Goal: Task Accomplishment & Management: Complete application form

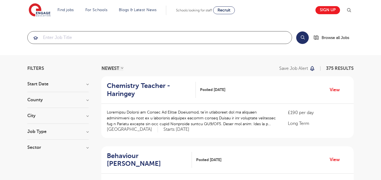
click at [154, 38] on input "search" at bounding box center [160, 37] width 264 height 12
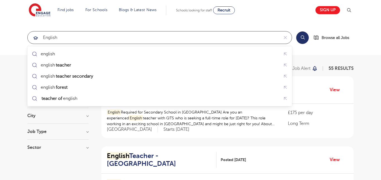
type input "english"
click button "Submit" at bounding box center [0, 0] width 0 height 0
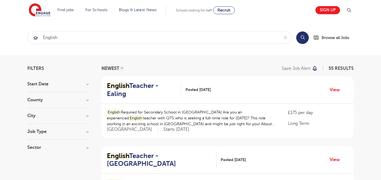
click at [88, 102] on div "County London 55 Show more" at bounding box center [57, 103] width 61 height 10
click at [87, 99] on h3 "County" at bounding box center [57, 100] width 61 height 4
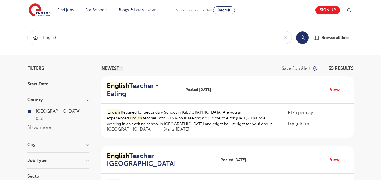
click at [87, 101] on h3 "County" at bounding box center [57, 100] width 61 height 4
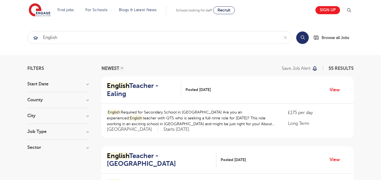
click at [86, 113] on section "Start Date County London 55 Show more City Brent 10 Ealing 10 Havering 10 Hilli…" at bounding box center [57, 119] width 61 height 74
click at [87, 115] on h3 "City" at bounding box center [57, 116] width 61 height 4
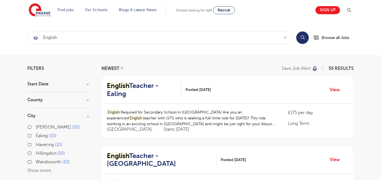
click at [86, 118] on h3 "City" at bounding box center [57, 116] width 61 height 4
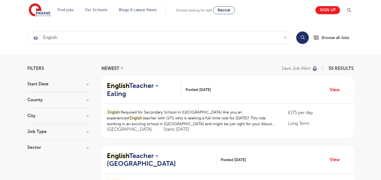
click at [85, 133] on h3 "Job Type" at bounding box center [57, 132] width 61 height 4
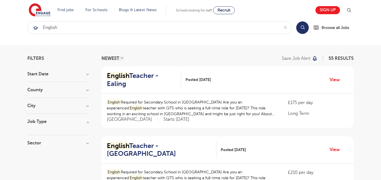
scroll to position [13, 0]
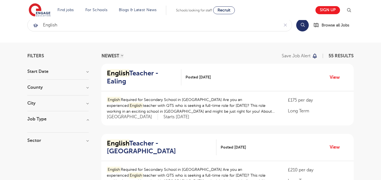
click at [84, 71] on h3 "Start Date" at bounding box center [57, 71] width 61 height 4
click at [85, 73] on h3 "Start Date" at bounding box center [57, 71] width 61 height 4
click at [87, 140] on h3 "Sector" at bounding box center [57, 140] width 61 height 4
click at [36, 160] on label "Perm 10" at bounding box center [46, 160] width 20 height 7
click at [36, 160] on input "Perm 10" at bounding box center [38, 160] width 4 height 4
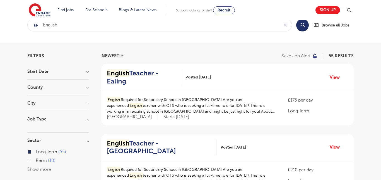
checkbox input "true"
click at [36, 152] on label "Long Term 55" at bounding box center [51, 151] width 30 height 7
click at [36, 152] on input "Long Term 55" at bounding box center [38, 152] width 4 height 4
checkbox input "false"
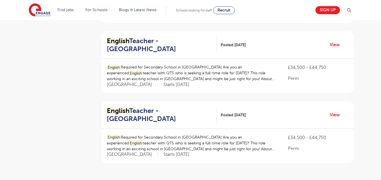
scroll to position [672, 0]
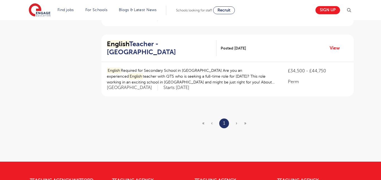
click at [237, 123] on span "›" at bounding box center [236, 123] width 2 height 5
click at [236, 124] on span "›" at bounding box center [236, 123] width 2 height 5
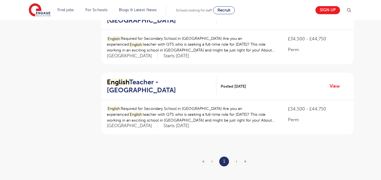
scroll to position [633, 0]
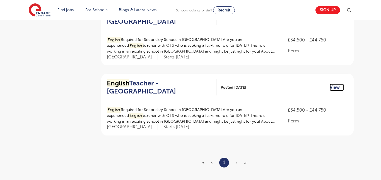
click at [332, 89] on link "View" at bounding box center [336, 87] width 14 height 7
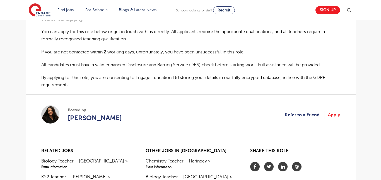
scroll to position [369, 0]
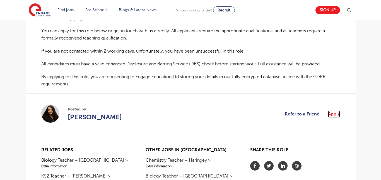
click at [334, 116] on link "Apply" at bounding box center [334, 114] width 12 height 7
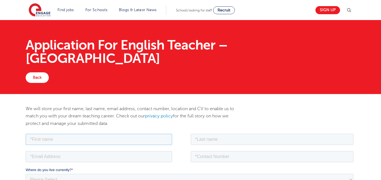
click at [148, 137] on input "text" at bounding box center [98, 139] width 146 height 11
type input "[DEMOGRAPHIC_DATA]"
type input "Brown"
type input "[EMAIL_ADDRESS][DOMAIN_NAME]"
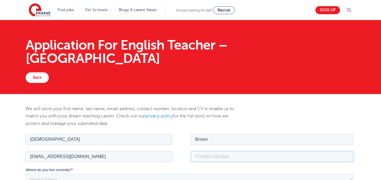
type input "8636236490"
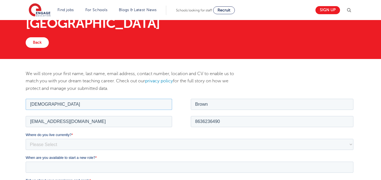
scroll to position [46, 0]
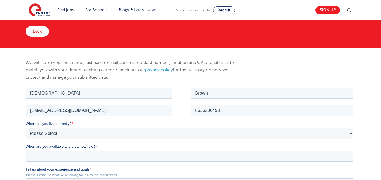
click at [137, 131] on select "Please Select [GEOGRAPHIC_DATA] [GEOGRAPHIC_DATA] [GEOGRAPHIC_DATA] [GEOGRAPHIC…" at bounding box center [188, 133] width 327 height 11
click at [134, 133] on select "Please Select [GEOGRAPHIC_DATA] [GEOGRAPHIC_DATA] [GEOGRAPHIC_DATA] [GEOGRAPHIC…" at bounding box center [188, 133] width 327 height 11
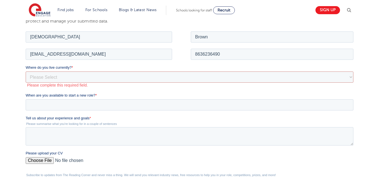
scroll to position [101, 0]
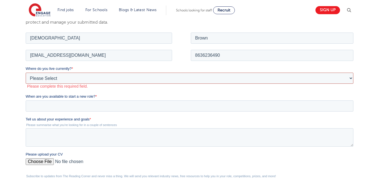
click at [43, 75] on select "Please Select [GEOGRAPHIC_DATA] [GEOGRAPHIC_DATA] [GEOGRAPHIC_DATA] [GEOGRAPHIC…" at bounding box center [188, 77] width 327 height 11
select select "[GEOGRAPHIC_DATA]"
click at [25, 72] on select "Please Select [GEOGRAPHIC_DATA] [GEOGRAPHIC_DATA] [GEOGRAPHIC_DATA] [GEOGRAPHIC…" at bounding box center [188, 77] width 327 height 11
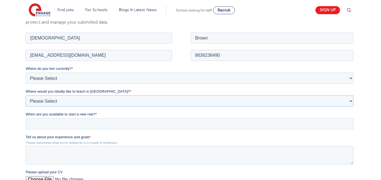
click at [84, 103] on select "Please Select I'm flexible! [GEOGRAPHIC_DATA] Any city in [GEOGRAPHIC_DATA] [GE…" at bounding box center [188, 100] width 327 height 11
select select "Flexible"
click at [25, 95] on select "Please Select I'm flexible! [GEOGRAPHIC_DATA] Any city in [GEOGRAPHIC_DATA] [GE…" at bounding box center [188, 100] width 327 height 11
click at [76, 123] on input "When are you available to start a new role? *" at bounding box center [188, 123] width 327 height 11
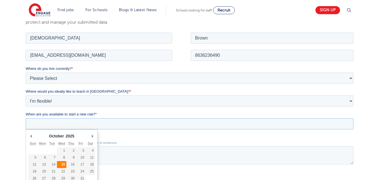
type div "[DATE]"
type input "[DATE]"
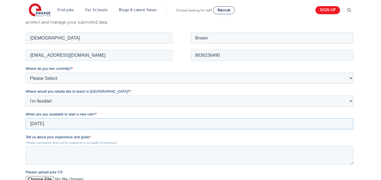
click at [57, 121] on input "[DATE]" at bounding box center [188, 123] width 327 height 11
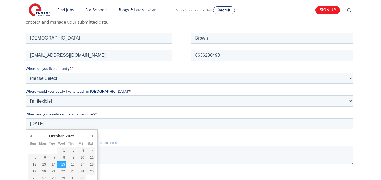
click at [117, 159] on textarea "Tell us about your experience and goals *" at bounding box center [188, 155] width 327 height 18
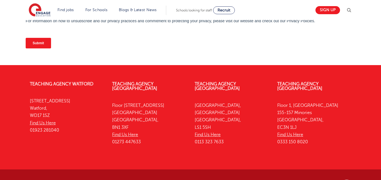
scroll to position [304, 0]
